Goal: Browse casually: Explore the website without a specific task or goal

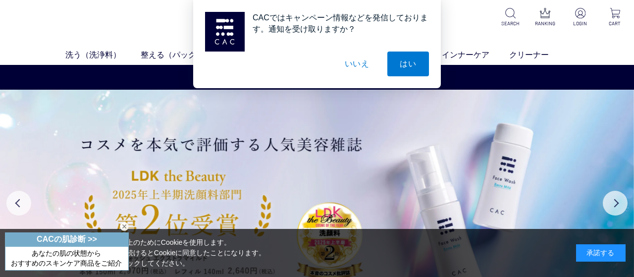
click at [355, 66] on button "いいえ" at bounding box center [357, 64] width 50 height 25
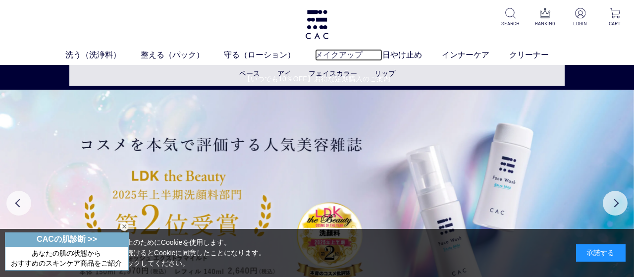
click at [346, 55] on link "メイクアップ" at bounding box center [348, 55] width 67 height 12
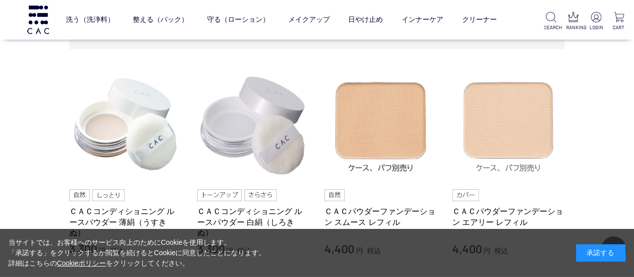
scroll to position [214, 0]
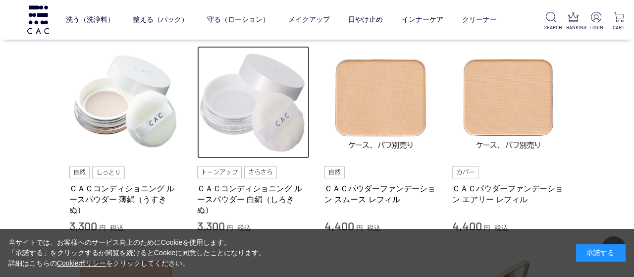
click at [264, 131] on img at bounding box center [253, 102] width 113 height 113
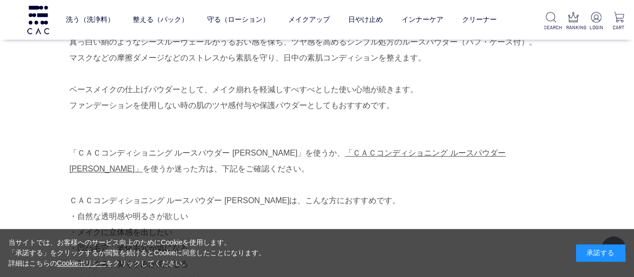
scroll to position [357, 0]
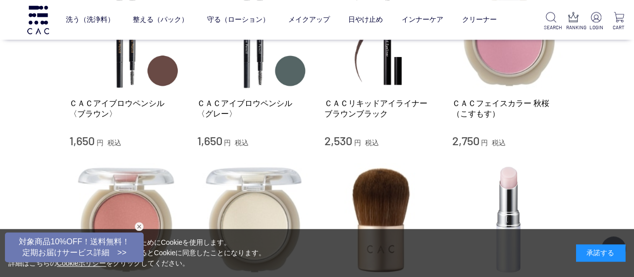
scroll to position [998, 0]
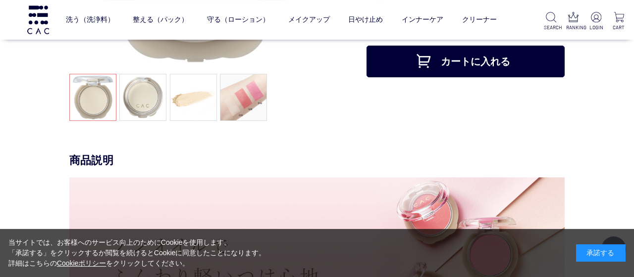
scroll to position [214, 0]
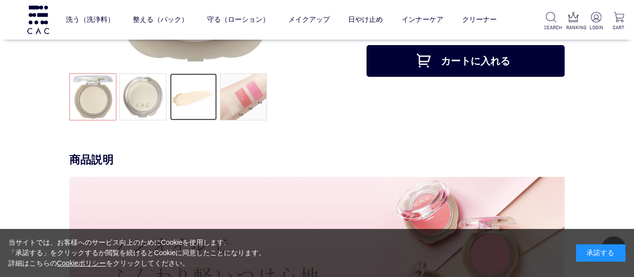
click at [186, 105] on link at bounding box center [193, 96] width 47 height 47
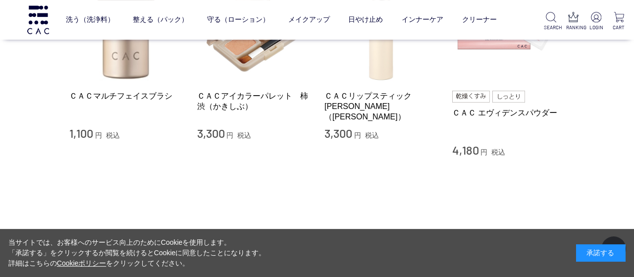
scroll to position [2282, 0]
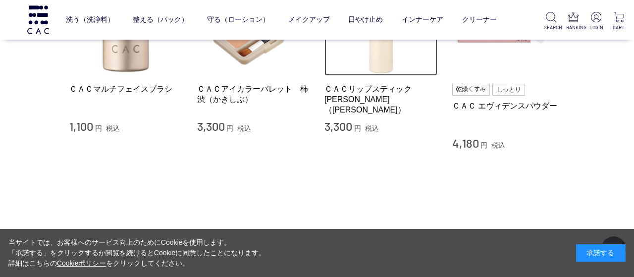
click at [383, 63] on img at bounding box center [380, 19] width 113 height 113
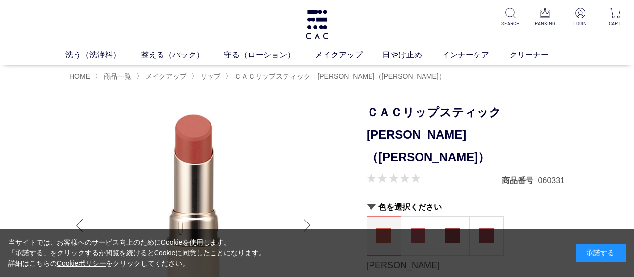
scroll to position [71, 0]
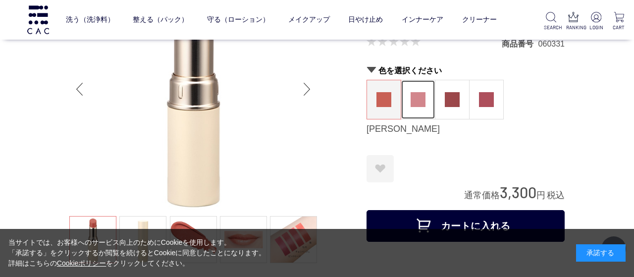
click at [415, 92] on img at bounding box center [418, 99] width 15 height 15
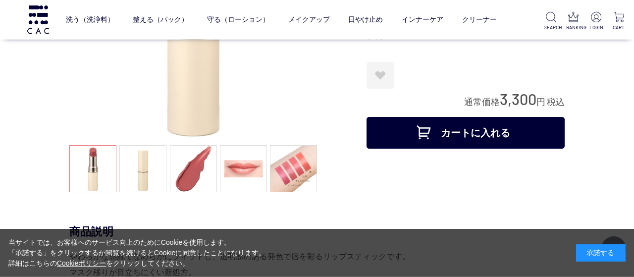
scroll to position [143, 0]
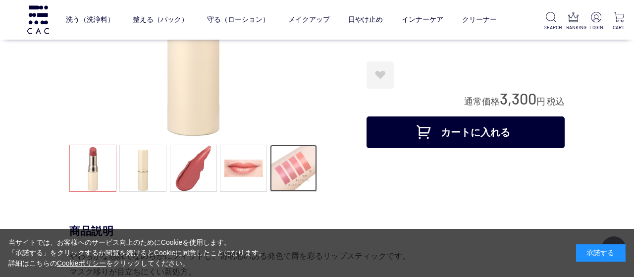
click at [301, 183] on link at bounding box center [293, 168] width 47 height 47
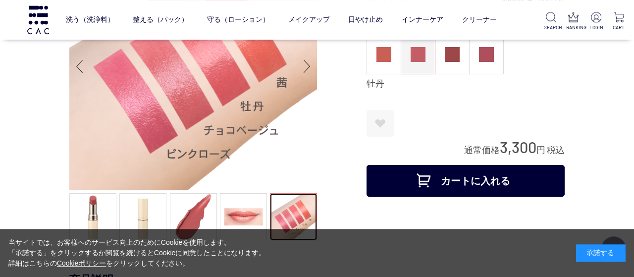
scroll to position [71, 0]
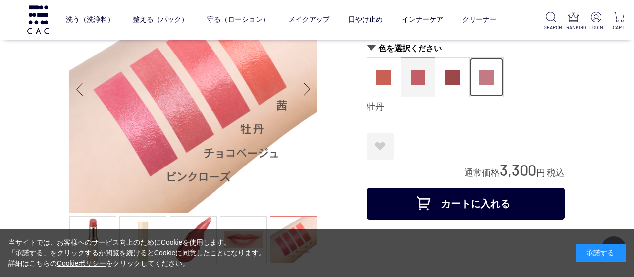
click at [482, 79] on img at bounding box center [486, 77] width 15 height 15
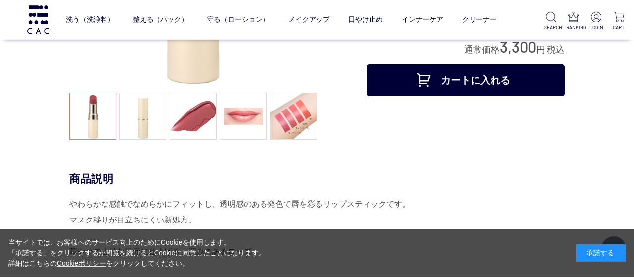
scroll to position [214, 0]
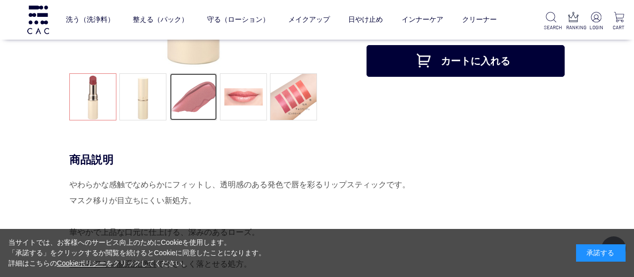
click at [207, 105] on link at bounding box center [193, 96] width 47 height 47
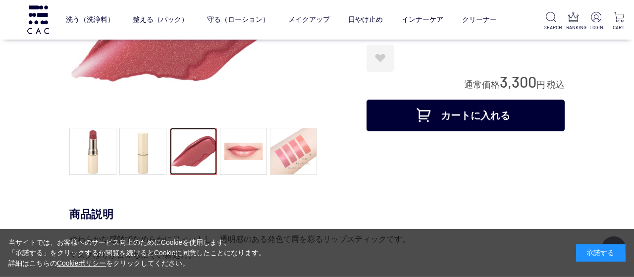
scroll to position [143, 0]
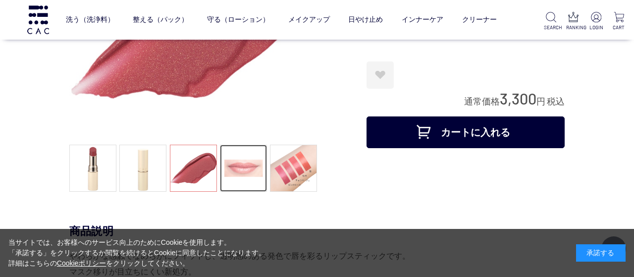
click at [254, 168] on link at bounding box center [243, 168] width 47 height 47
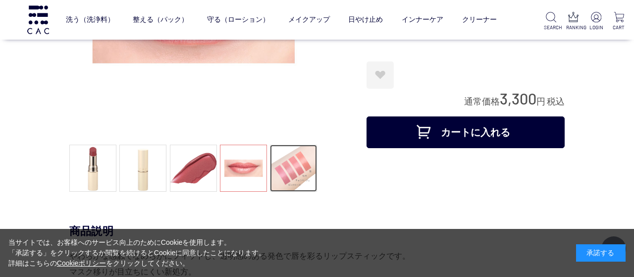
click at [310, 172] on link at bounding box center [293, 168] width 47 height 47
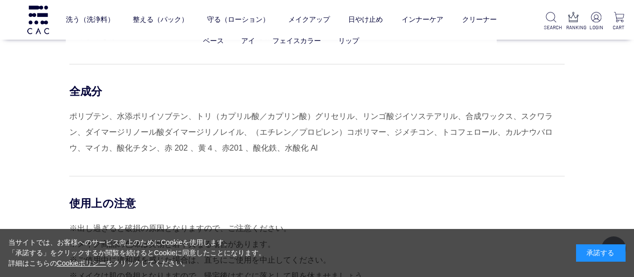
scroll to position [642, 0]
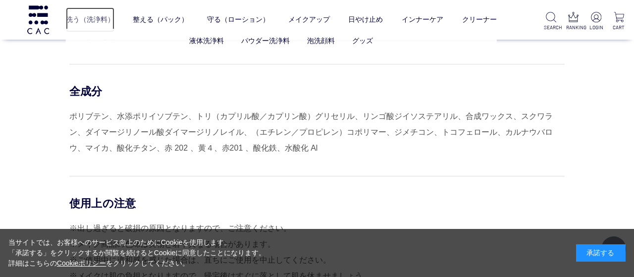
click at [88, 19] on link "洗う（洗浄料）" at bounding box center [90, 19] width 49 height 25
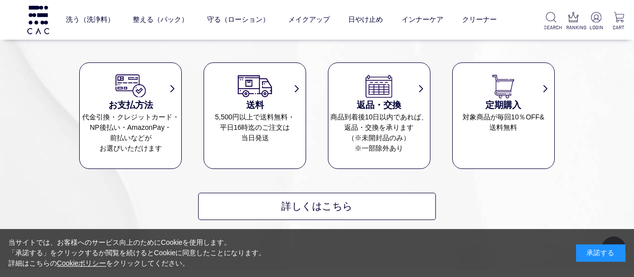
scroll to position [1284, 0]
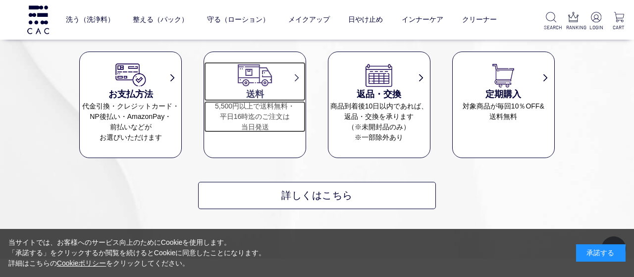
click at [239, 111] on dd "5,500円以上で送料無料・ 平日16時迄のご注文は 当日発送" at bounding box center [255, 116] width 102 height 31
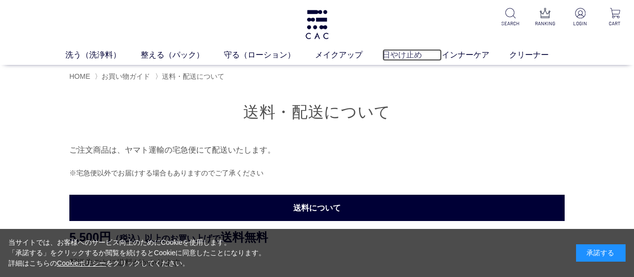
click at [402, 51] on link "日やけ止め" at bounding box center [411, 55] width 59 height 12
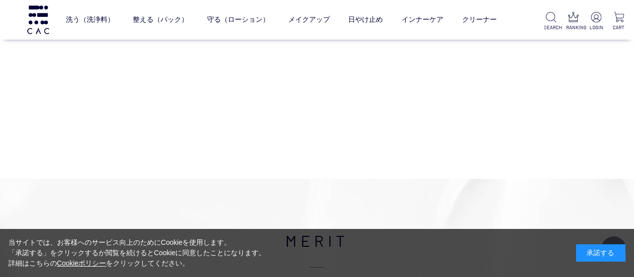
scroll to position [143, 0]
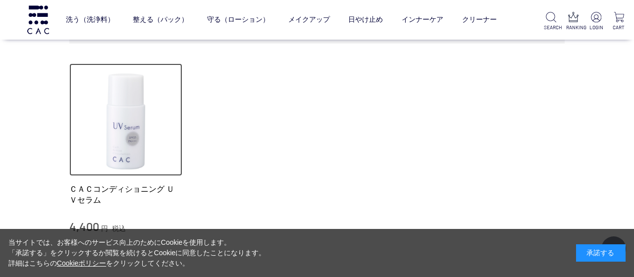
click at [123, 115] on img at bounding box center [125, 119] width 113 height 113
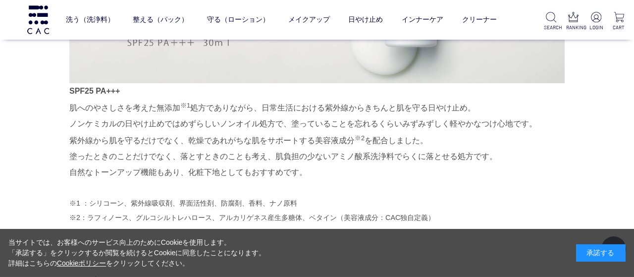
scroll to position [642, 0]
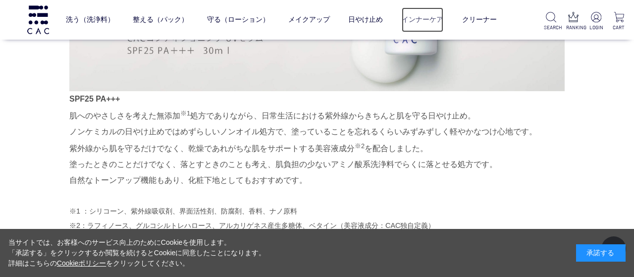
click at [430, 17] on link "インナーケア" at bounding box center [423, 19] width 42 height 25
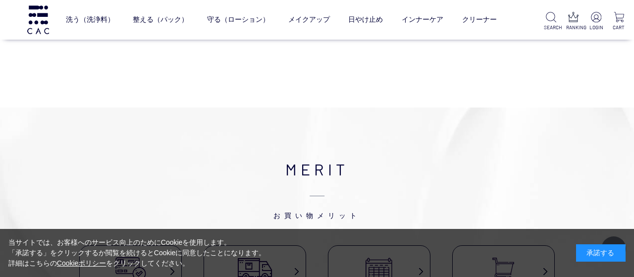
scroll to position [143, 0]
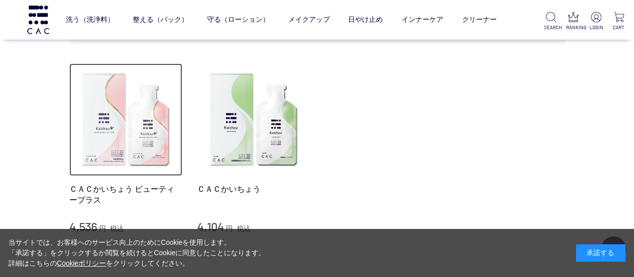
click at [133, 102] on img at bounding box center [125, 119] width 113 height 113
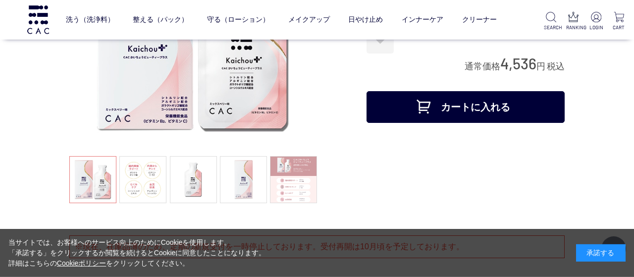
scroll to position [214, 0]
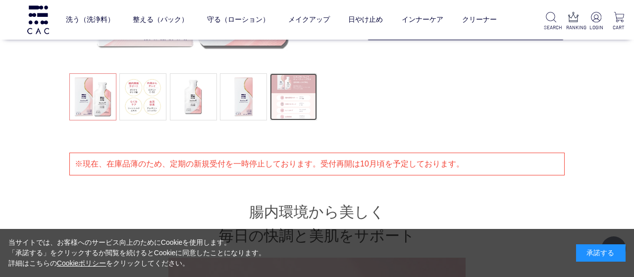
click at [289, 103] on link at bounding box center [293, 96] width 47 height 47
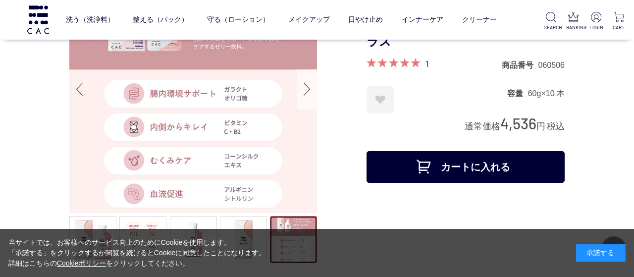
scroll to position [143, 0]
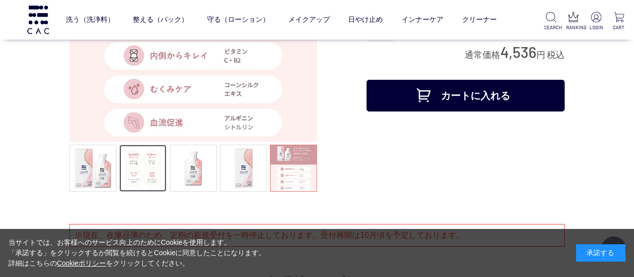
click at [150, 166] on link at bounding box center [142, 168] width 47 height 47
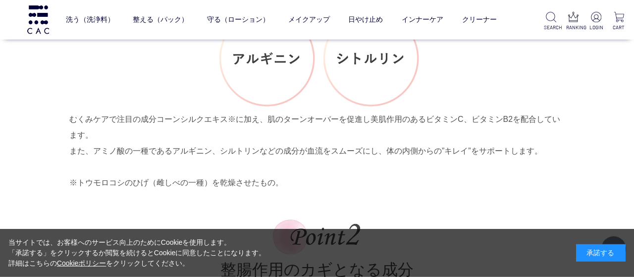
scroll to position [1640, 0]
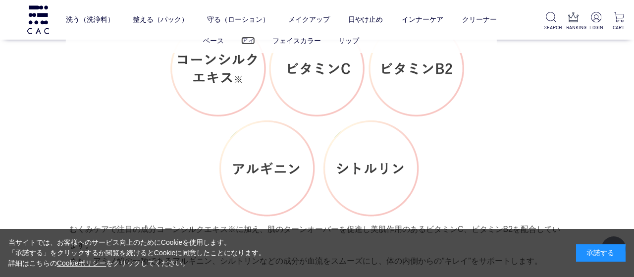
click at [244, 40] on link "アイ" at bounding box center [248, 41] width 14 height 8
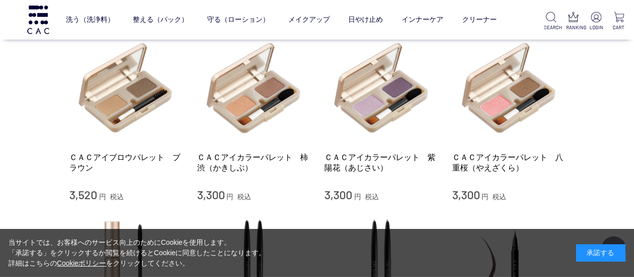
scroll to position [71, 0]
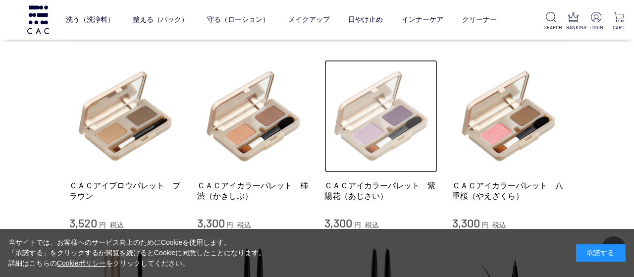
click at [396, 130] on img at bounding box center [380, 116] width 113 height 113
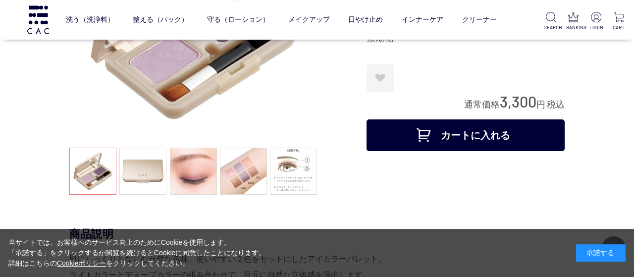
scroll to position [143, 0]
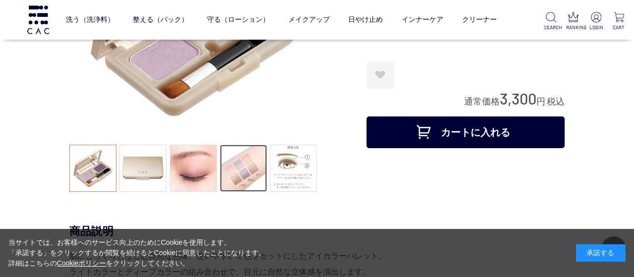
click at [239, 167] on link at bounding box center [243, 168] width 47 height 47
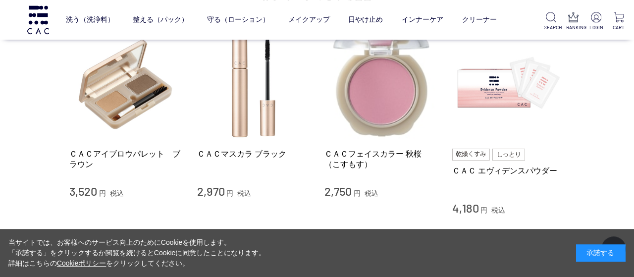
scroll to position [1284, 0]
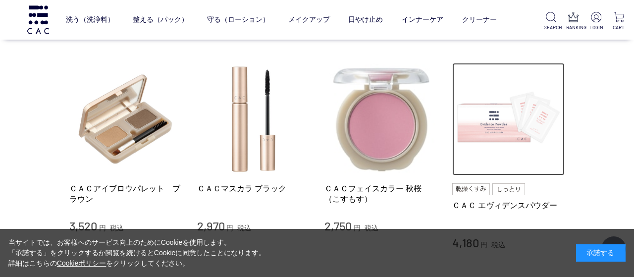
click at [496, 127] on img at bounding box center [508, 119] width 113 height 113
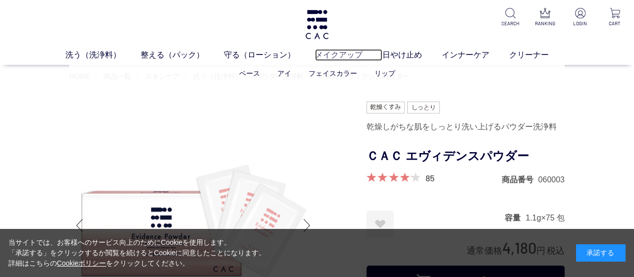
click at [343, 56] on link "メイクアップ" at bounding box center [348, 55] width 67 height 12
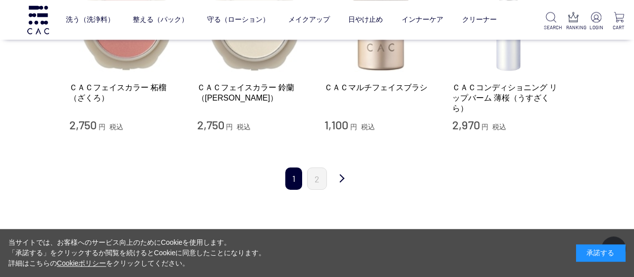
scroll to position [1070, 0]
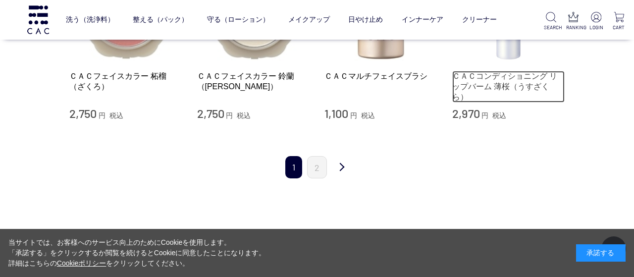
click at [497, 81] on link "ＣＡＣコンディショニング リップバーム 薄桜（うすざくら）" at bounding box center [508, 87] width 113 height 32
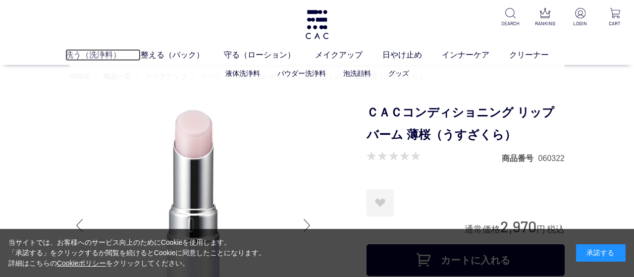
click at [101, 53] on link "洗う（洗浄料）" at bounding box center [102, 55] width 75 height 12
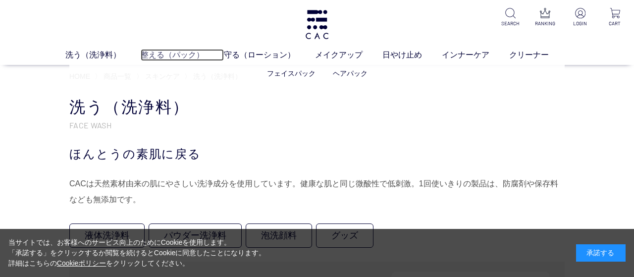
click at [188, 55] on link "整える（パック）" at bounding box center [182, 55] width 83 height 12
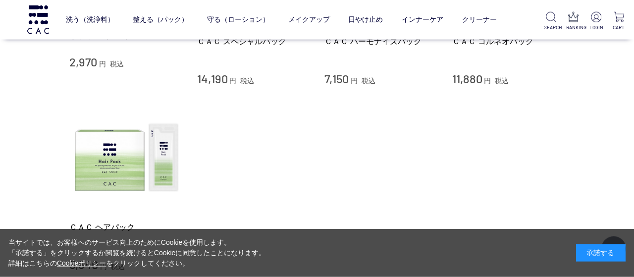
scroll to position [357, 0]
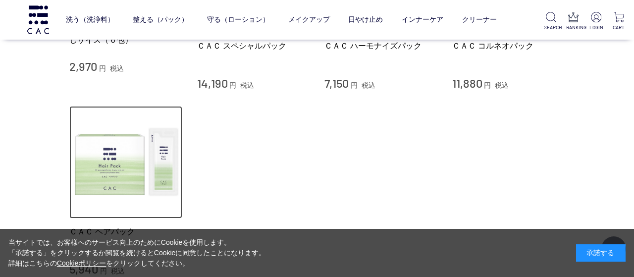
click at [139, 164] on img at bounding box center [125, 162] width 113 height 113
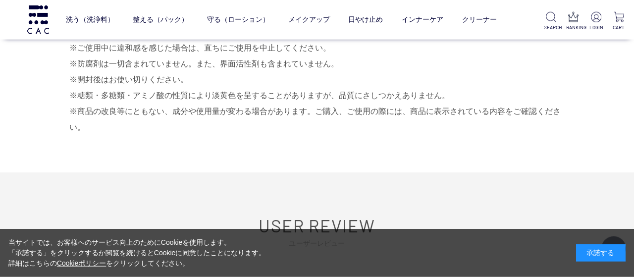
scroll to position [713, 0]
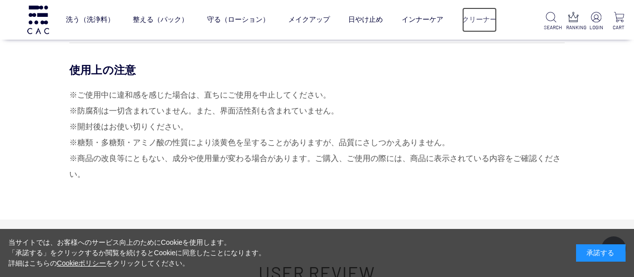
click at [474, 18] on link "クリーナー" at bounding box center [479, 19] width 35 height 25
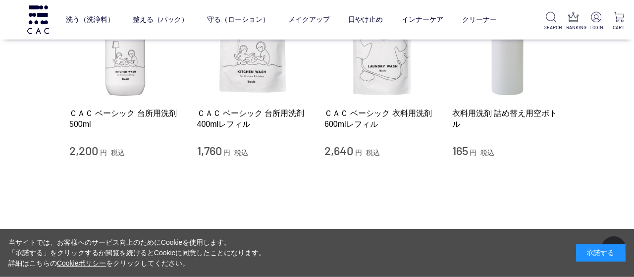
scroll to position [214, 0]
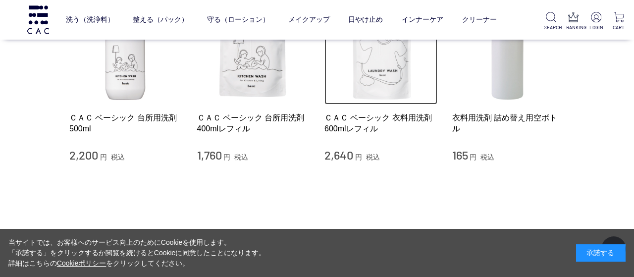
click at [397, 76] on img at bounding box center [380, 48] width 113 height 113
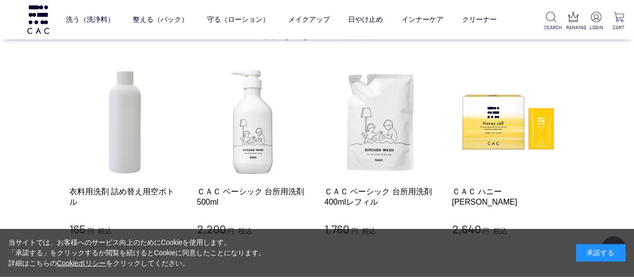
scroll to position [1070, 0]
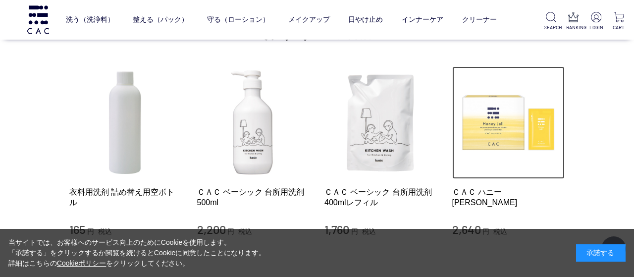
click at [498, 123] on img at bounding box center [508, 122] width 113 height 113
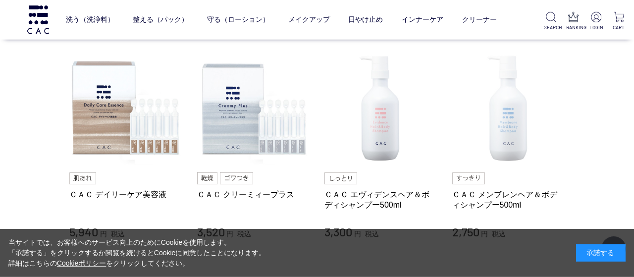
scroll to position [143, 0]
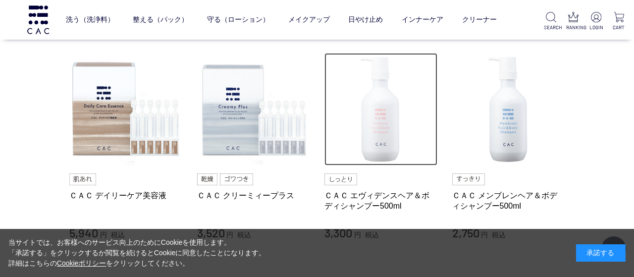
click at [393, 115] on img at bounding box center [380, 109] width 113 height 113
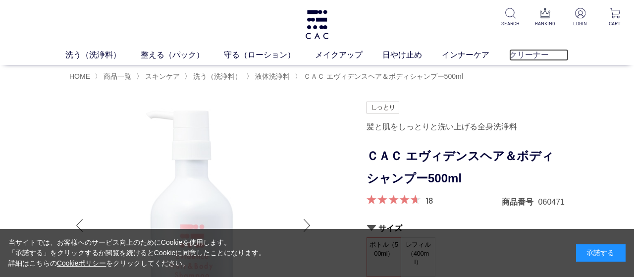
click at [517, 57] on link "クリーナー" at bounding box center [538, 55] width 59 height 12
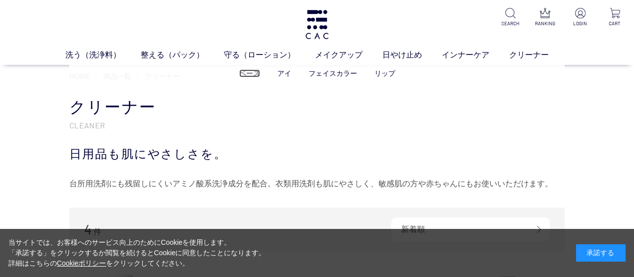
click at [251, 75] on link "ベース" at bounding box center [249, 73] width 21 height 8
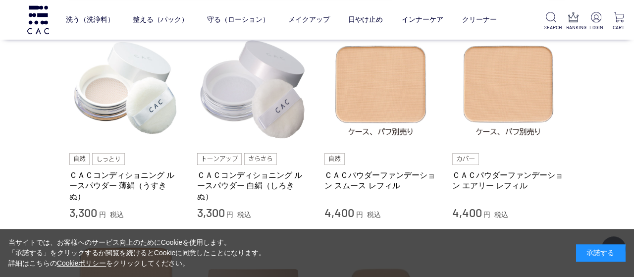
scroll to position [71, 0]
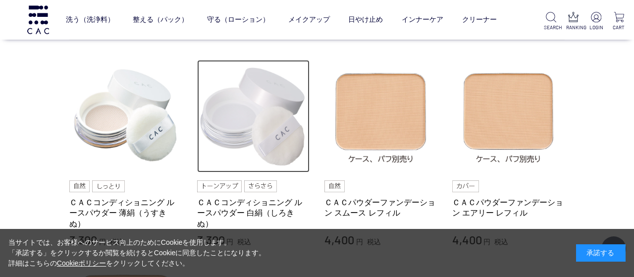
click at [236, 109] on img at bounding box center [253, 116] width 113 height 113
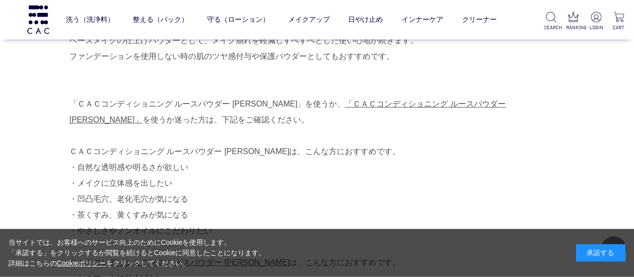
scroll to position [570, 0]
